Goal: Task Accomplishment & Management: Use online tool/utility

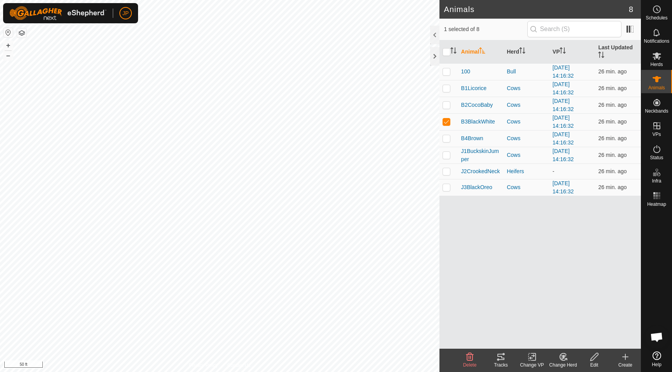
checkbox input "true"
checkbox input "false"
checkbox input "true"
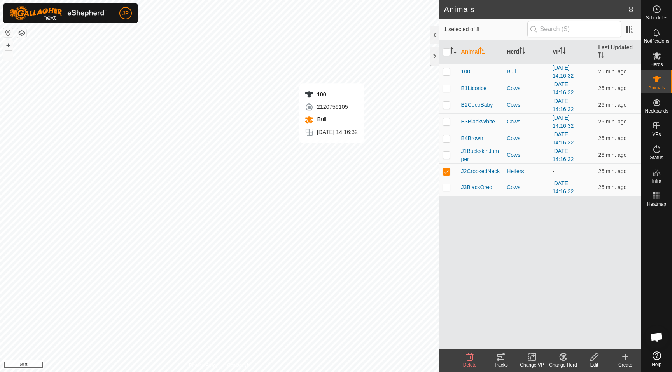
checkbox input "false"
click at [510, 72] on div "Bull" at bounding box center [526, 72] width 40 height 8
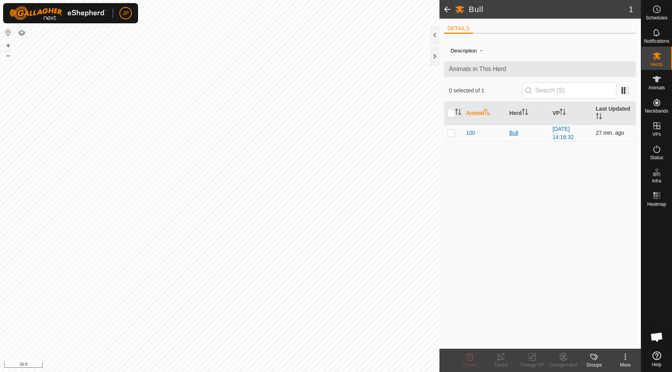
click at [515, 133] on div "Bull" at bounding box center [527, 133] width 37 height 8
click at [517, 132] on div "Bull" at bounding box center [527, 133] width 37 height 8
click at [483, 51] on span "-" at bounding box center [480, 50] width 8 height 13
click at [479, 51] on span "-" at bounding box center [480, 50] width 8 height 13
click at [434, 42] on div at bounding box center [434, 35] width 9 height 19
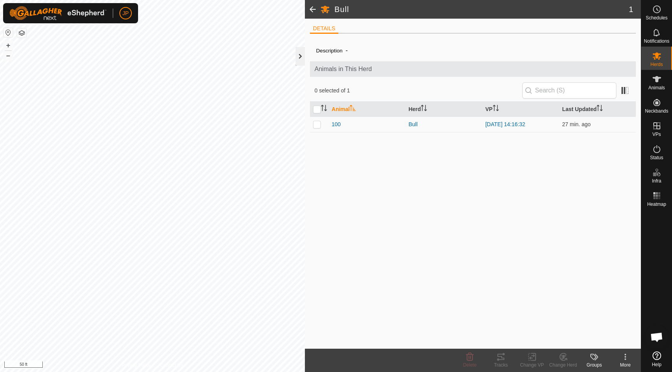
click at [302, 53] on div at bounding box center [299, 56] width 9 height 19
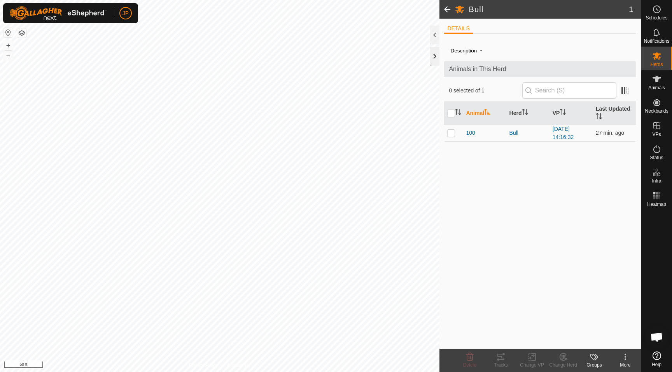
click at [435, 62] on div at bounding box center [434, 56] width 9 height 19
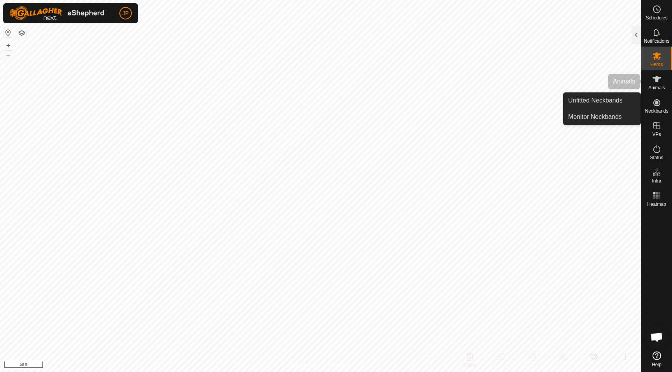
click at [658, 84] on es-animals-svg-icon at bounding box center [656, 79] width 14 height 12
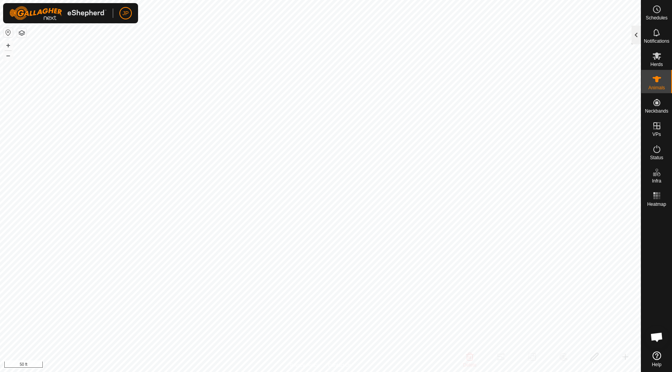
click at [634, 38] on div at bounding box center [635, 35] width 9 height 19
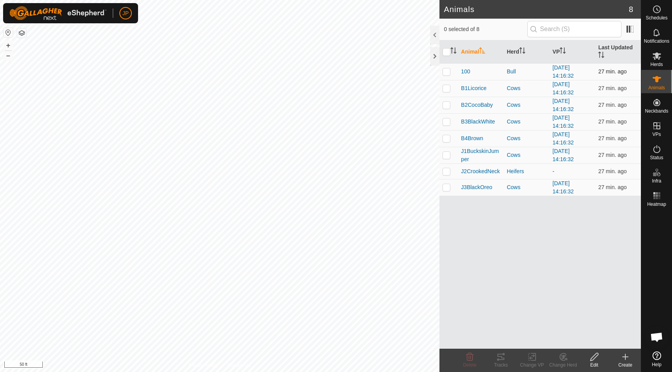
click at [450, 74] on p-checkbox at bounding box center [446, 71] width 8 height 6
checkbox input "true"
click at [502, 356] on icon at bounding box center [500, 356] width 9 height 9
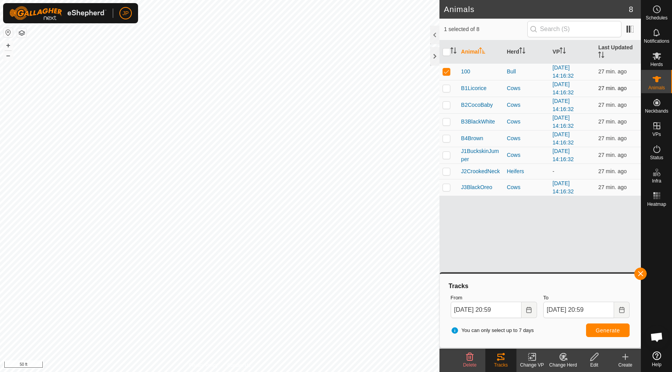
click at [448, 89] on p-checkbox at bounding box center [446, 88] width 8 height 6
checkbox input "true"
click at [446, 73] on p-checkbox at bounding box center [446, 71] width 8 height 6
checkbox input "false"
click at [526, 363] on div "Change VP" at bounding box center [531, 365] width 31 height 7
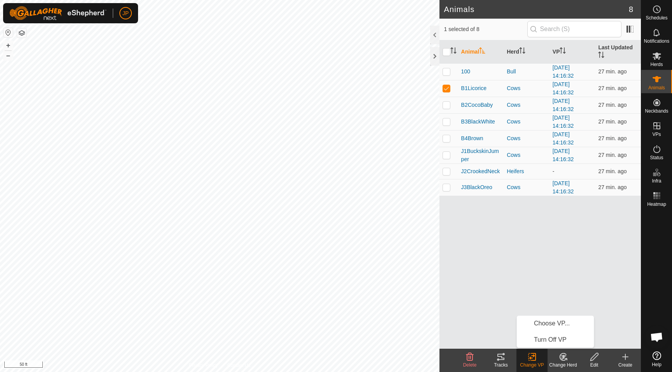
click at [511, 361] on tracks-svg-icon at bounding box center [500, 356] width 31 height 9
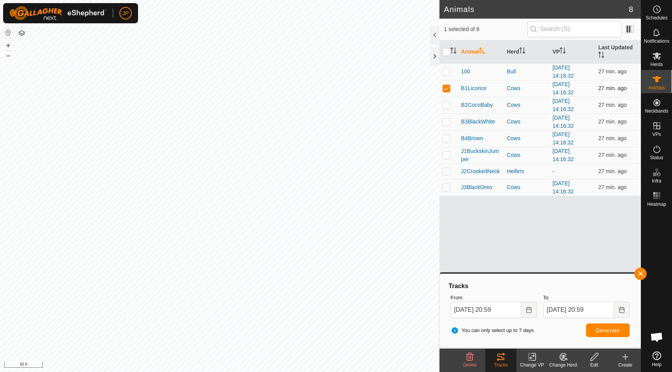
click at [447, 91] on p-checkbox at bounding box center [446, 88] width 8 height 6
checkbox input "false"
click at [444, 108] on p-checkbox at bounding box center [446, 105] width 8 height 6
checkbox input "true"
click at [601, 331] on span "Generate" at bounding box center [607, 331] width 24 height 6
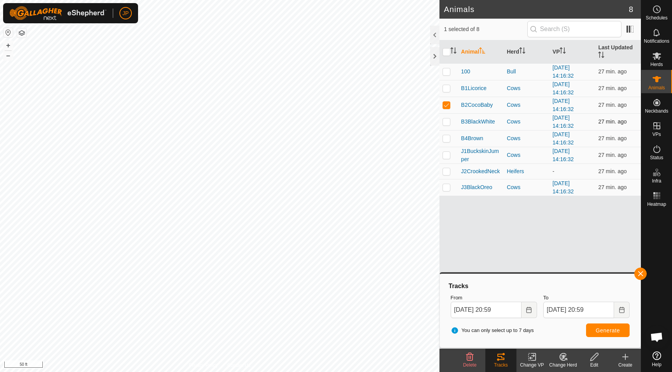
click at [445, 122] on p-checkbox at bounding box center [446, 122] width 8 height 6
checkbox input "true"
click at [445, 108] on p-checkbox at bounding box center [446, 105] width 8 height 6
click at [446, 101] on td at bounding box center [448, 105] width 19 height 17
checkbox input "true"
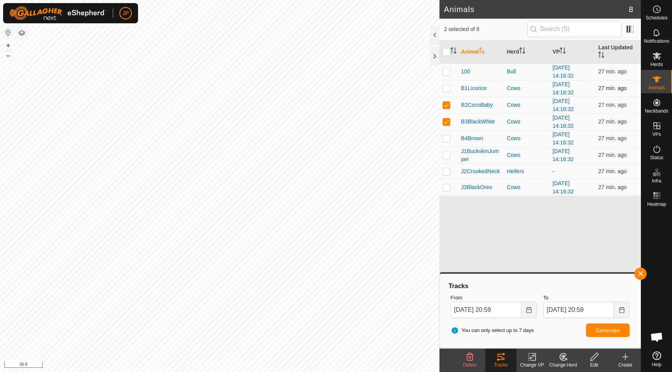
click at [446, 94] on td at bounding box center [448, 88] width 19 height 17
checkbox input "true"
click at [447, 74] on p-checkbox at bounding box center [446, 71] width 8 height 6
checkbox input "true"
click at [596, 328] on span "Generate" at bounding box center [607, 331] width 24 height 6
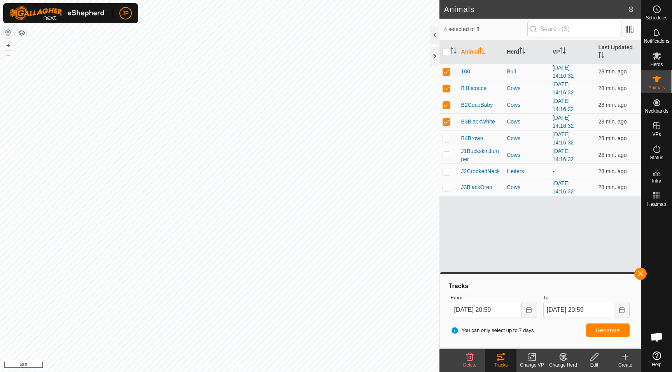
click at [448, 137] on p-checkbox at bounding box center [446, 138] width 8 height 6
checkbox input "true"
click at [447, 157] on p-checkbox at bounding box center [446, 155] width 8 height 6
checkbox input "true"
click at [446, 170] on p-checkbox at bounding box center [446, 171] width 8 height 6
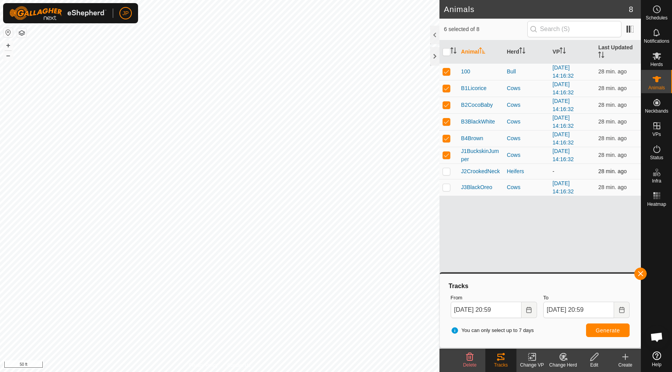
checkbox input "true"
click at [446, 182] on td at bounding box center [448, 187] width 19 height 17
checkbox input "true"
click at [595, 330] on button "Generate" at bounding box center [608, 331] width 44 height 14
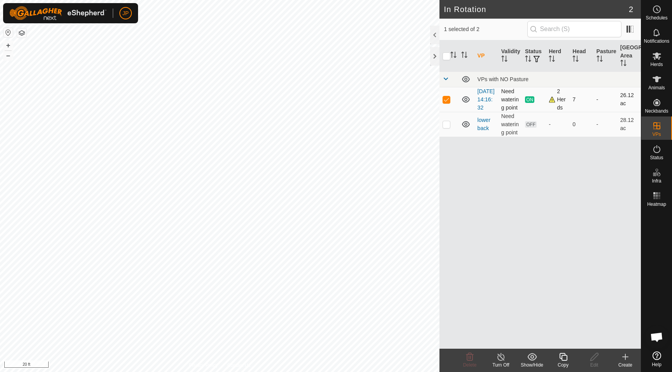
click at [446, 103] on p-checkbox at bounding box center [446, 99] width 8 height 6
checkbox input "false"
click at [433, 57] on div at bounding box center [434, 56] width 9 height 19
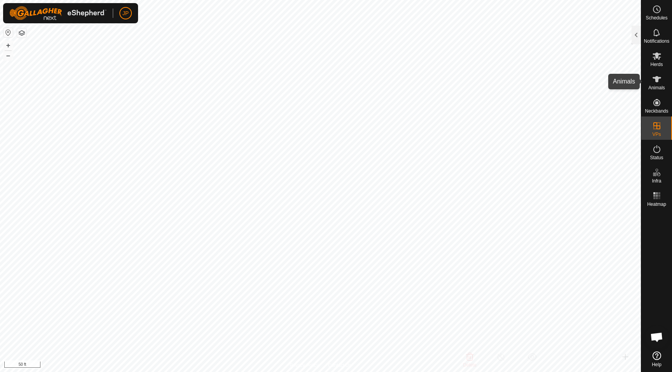
click at [654, 88] on span "Animals" at bounding box center [656, 88] width 17 height 5
click at [636, 41] on div at bounding box center [635, 35] width 9 height 19
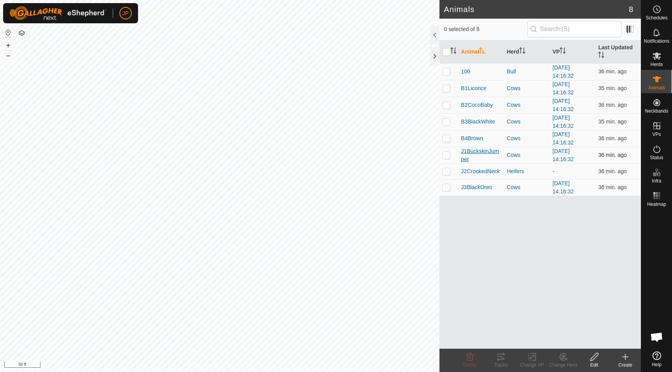
click at [480, 152] on span "J1BuckskinJumper" at bounding box center [481, 155] width 40 height 16
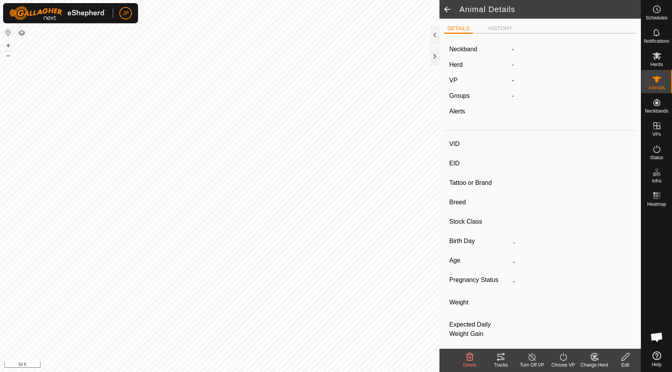
type input "J1BuckskinJumper"
type input "-"
type input "Corriente"
type input "-"
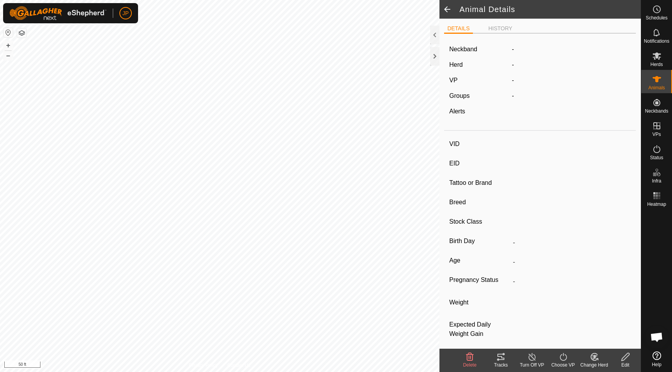
type input "Pregnant"
type input "0 kg"
type input "-"
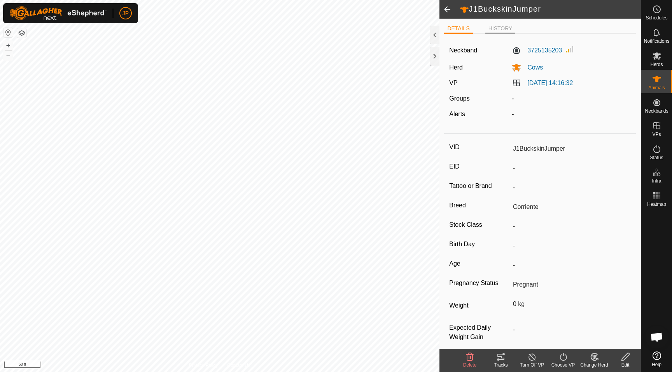
click at [492, 24] on li "HISTORY" at bounding box center [500, 28] width 30 height 9
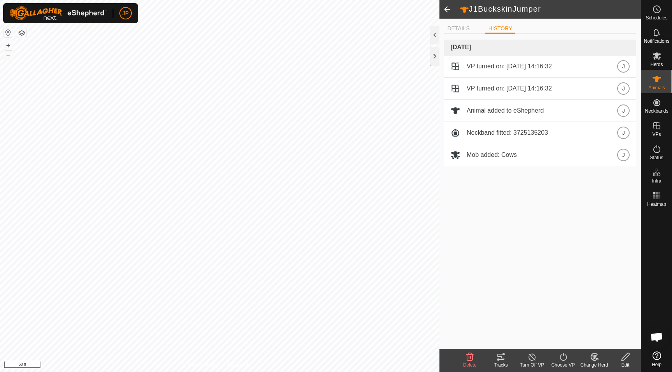
click at [450, 7] on span at bounding box center [447, 9] width 16 height 19
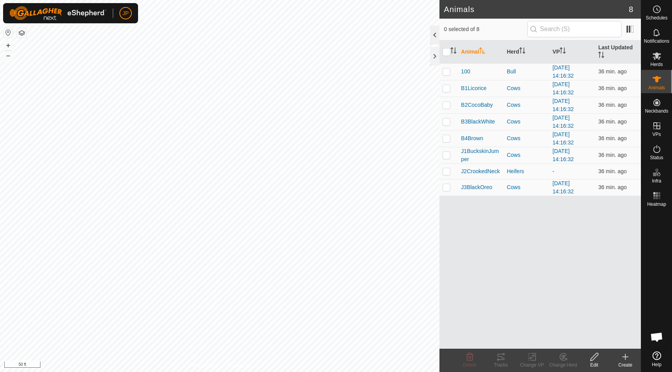
click at [437, 38] on div at bounding box center [434, 35] width 9 height 19
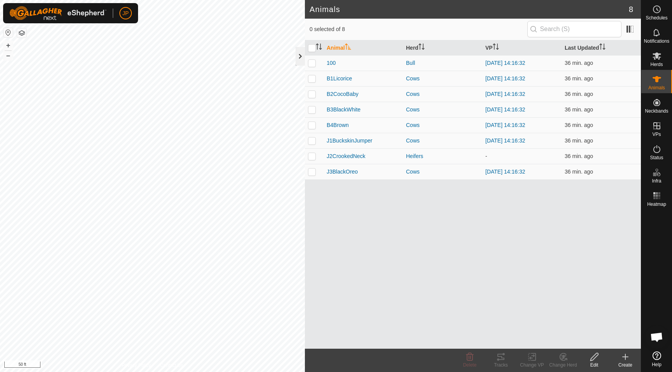
click at [299, 56] on div at bounding box center [299, 56] width 9 height 19
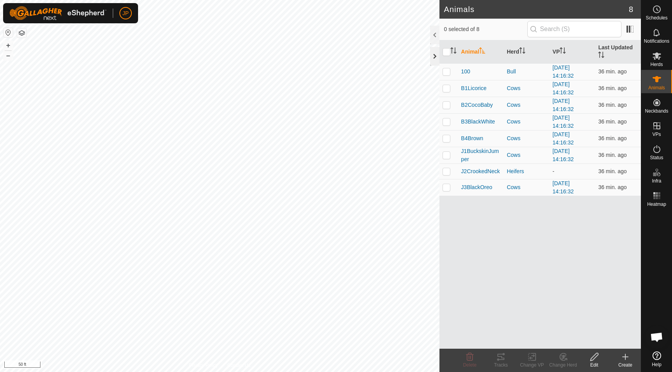
click at [435, 54] on div at bounding box center [434, 56] width 9 height 19
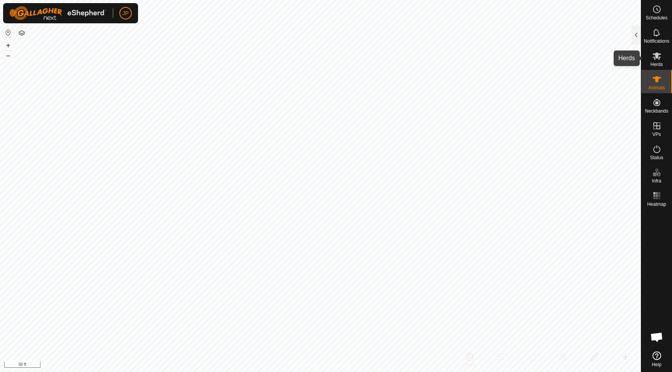
click at [656, 59] on icon at bounding box center [656, 55] width 9 height 9
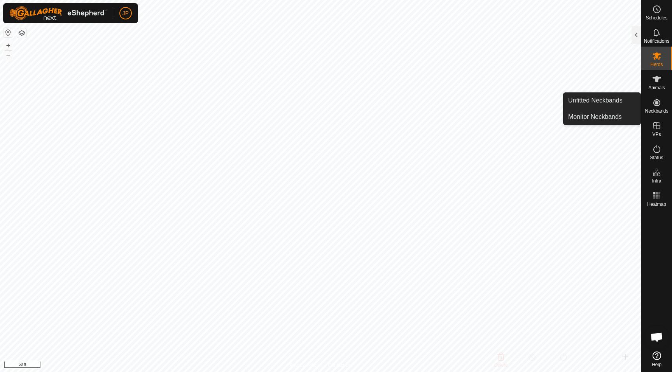
click at [658, 101] on icon at bounding box center [656, 102] width 9 height 9
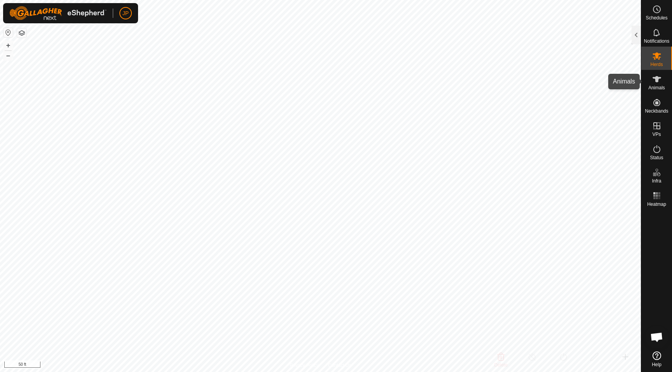
click at [659, 80] on icon at bounding box center [656, 79] width 9 height 9
click at [653, 57] on icon at bounding box center [656, 55] width 9 height 7
click at [632, 36] on div at bounding box center [635, 35] width 9 height 19
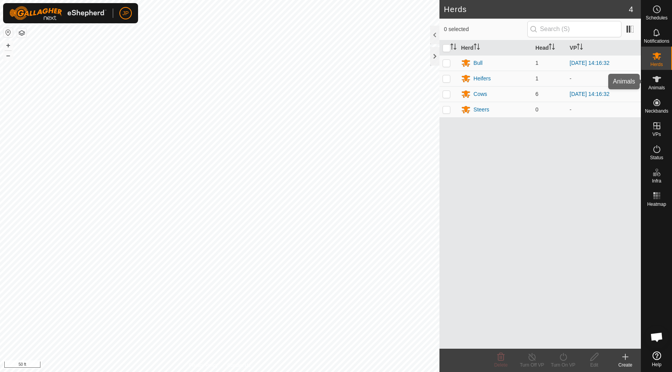
click at [652, 82] on icon at bounding box center [656, 79] width 9 height 9
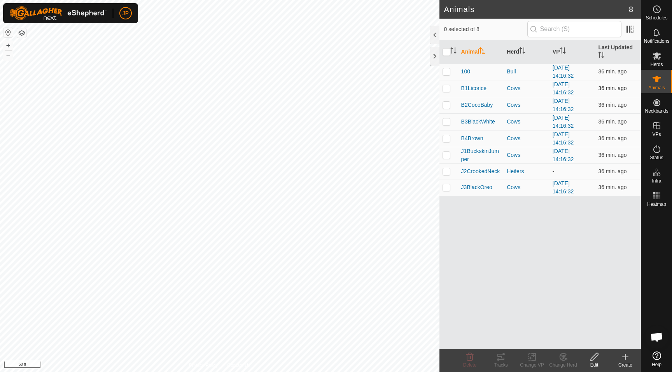
click at [447, 89] on p-checkbox at bounding box center [446, 88] width 8 height 6
checkbox input "false"
click at [447, 157] on p-checkbox at bounding box center [446, 155] width 8 height 6
click at [501, 361] on icon at bounding box center [500, 356] width 9 height 9
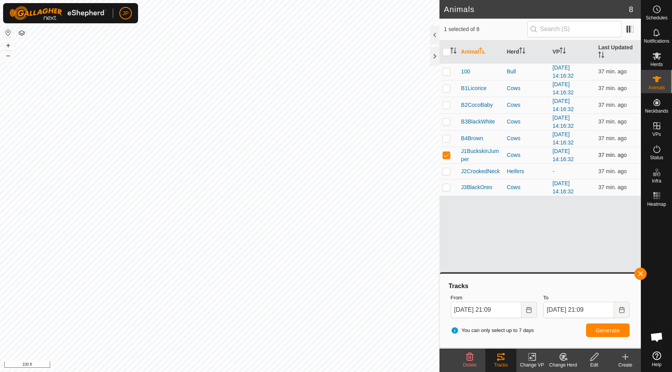
click at [445, 157] on p-checkbox at bounding box center [446, 155] width 8 height 6
checkbox input "false"
click at [446, 171] on p-checkbox at bounding box center [446, 171] width 8 height 6
click at [607, 333] on span "Generate" at bounding box center [607, 331] width 24 height 6
click at [445, 171] on p-checkbox at bounding box center [446, 171] width 8 height 6
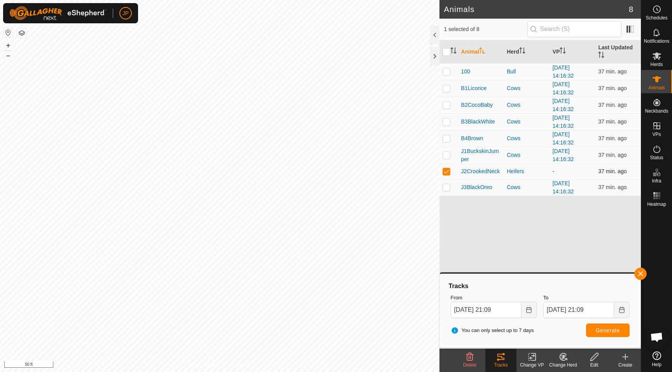
checkbox input "false"
click at [447, 157] on p-checkbox at bounding box center [446, 155] width 8 height 6
click at [596, 332] on span "Generate" at bounding box center [607, 331] width 24 height 6
click at [448, 153] on p-checkbox at bounding box center [446, 155] width 8 height 6
checkbox input "false"
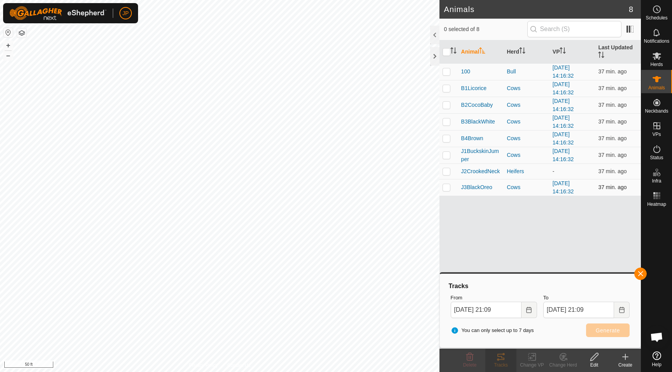
click at [447, 184] on p-checkbox at bounding box center [446, 187] width 8 height 6
click at [597, 335] on button "Generate" at bounding box center [608, 331] width 44 height 14
click at [447, 188] on p-checkbox at bounding box center [446, 187] width 8 height 6
checkbox input "false"
click at [449, 136] on p-checkbox at bounding box center [446, 138] width 8 height 6
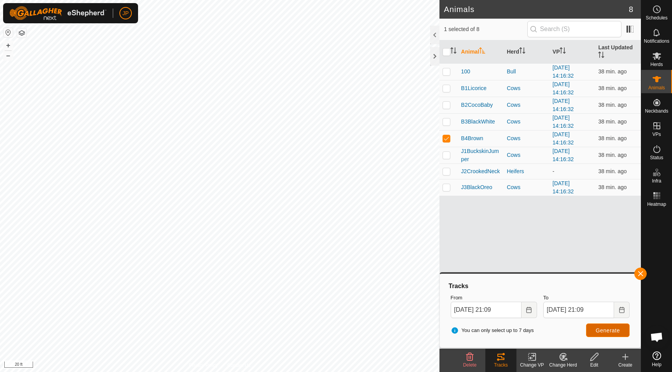
click at [611, 326] on button "Generate" at bounding box center [608, 331] width 44 height 14
click at [445, 136] on p-checkbox at bounding box center [446, 138] width 8 height 6
checkbox input "false"
click at [445, 122] on p-checkbox at bounding box center [446, 122] width 8 height 6
click at [599, 332] on span "Generate" at bounding box center [607, 331] width 24 height 6
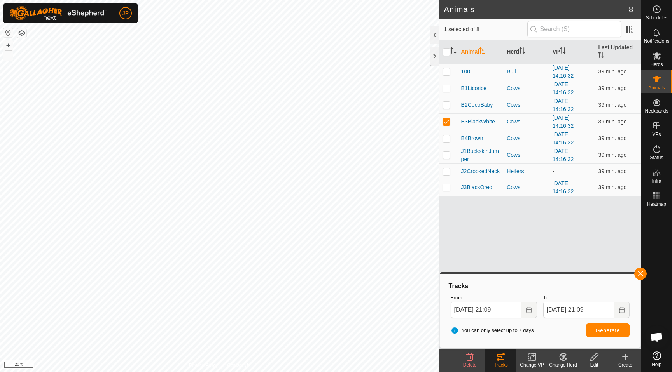
click at [447, 123] on p-checkbox at bounding box center [446, 122] width 8 height 6
checkbox input "false"
click at [447, 104] on p-checkbox at bounding box center [446, 105] width 8 height 6
click at [599, 334] on button "Generate" at bounding box center [608, 331] width 44 height 14
click at [445, 106] on p-checkbox at bounding box center [446, 105] width 8 height 6
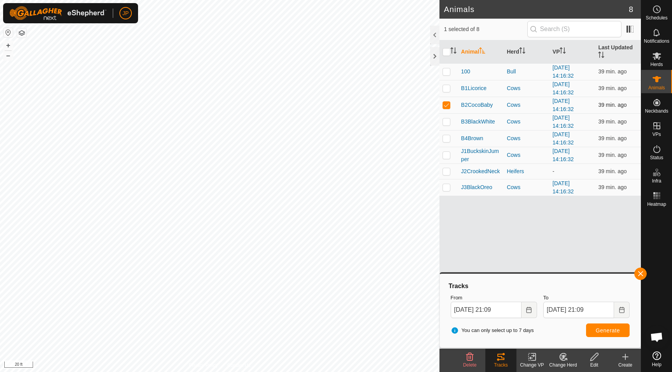
checkbox input "false"
click at [445, 87] on p-checkbox at bounding box center [446, 88] width 8 height 6
click at [596, 331] on span "Generate" at bounding box center [607, 331] width 24 height 6
click at [448, 87] on p-checkbox at bounding box center [446, 88] width 8 height 6
checkbox input "false"
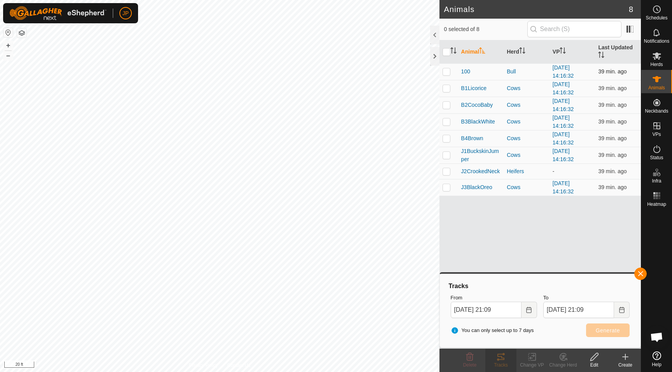
click at [446, 66] on td at bounding box center [448, 71] width 19 height 17
click at [606, 330] on span "Generate" at bounding box center [607, 331] width 24 height 6
click at [446, 74] on p-checkbox at bounding box center [446, 71] width 8 height 6
checkbox input "false"
